Goal: Task Accomplishment & Management: Manage account settings

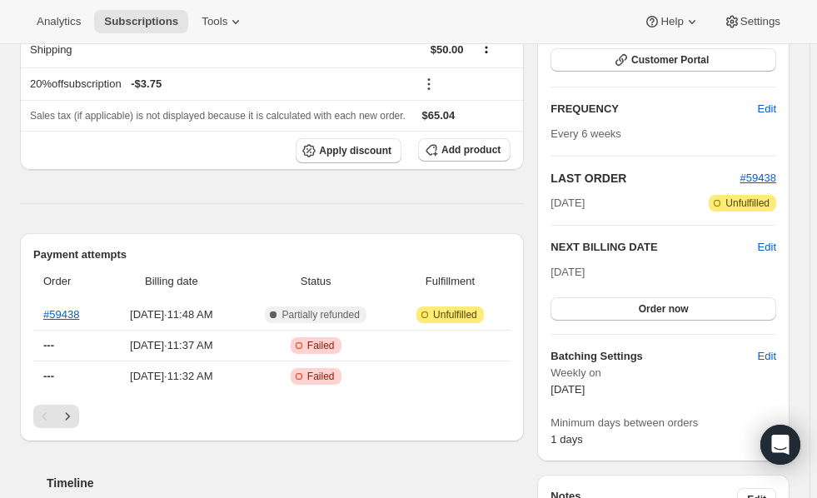
scroll to position [226, 0]
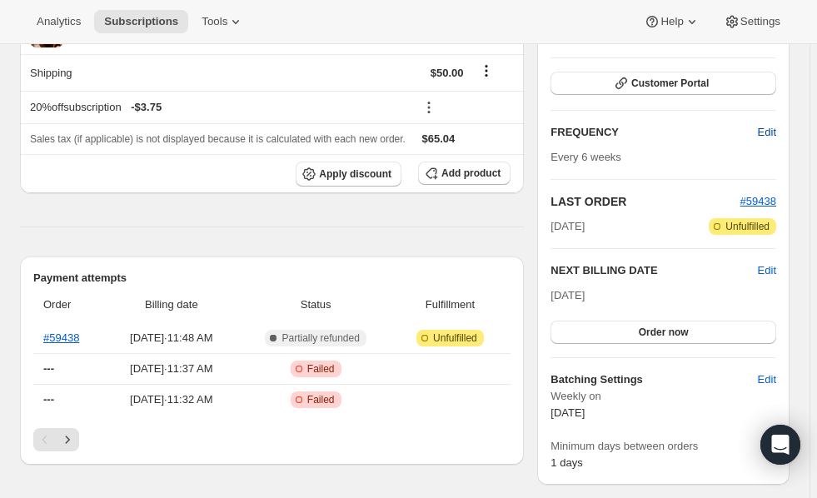
click at [772, 132] on span "Edit" at bounding box center [767, 132] width 18 height 17
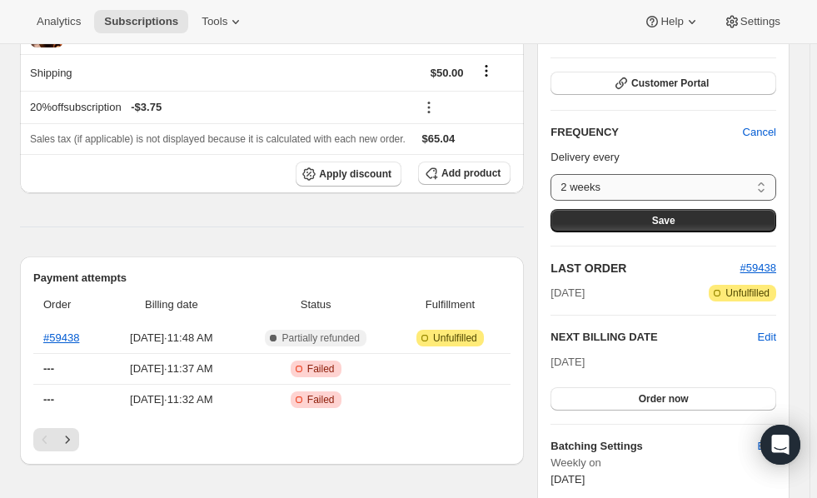
click at [672, 190] on select "2 weeks 4 weeks 6 weeks 8 weeks Custom..." at bounding box center [663, 187] width 226 height 27
select select "WEEK#8"
click at [555, 174] on select "2 weeks 4 weeks 6 weeks 8 weeks Custom..." at bounding box center [663, 187] width 226 height 27
click at [667, 219] on span "Save" at bounding box center [663, 220] width 23 height 13
